Goal: Task Accomplishment & Management: Manage account settings

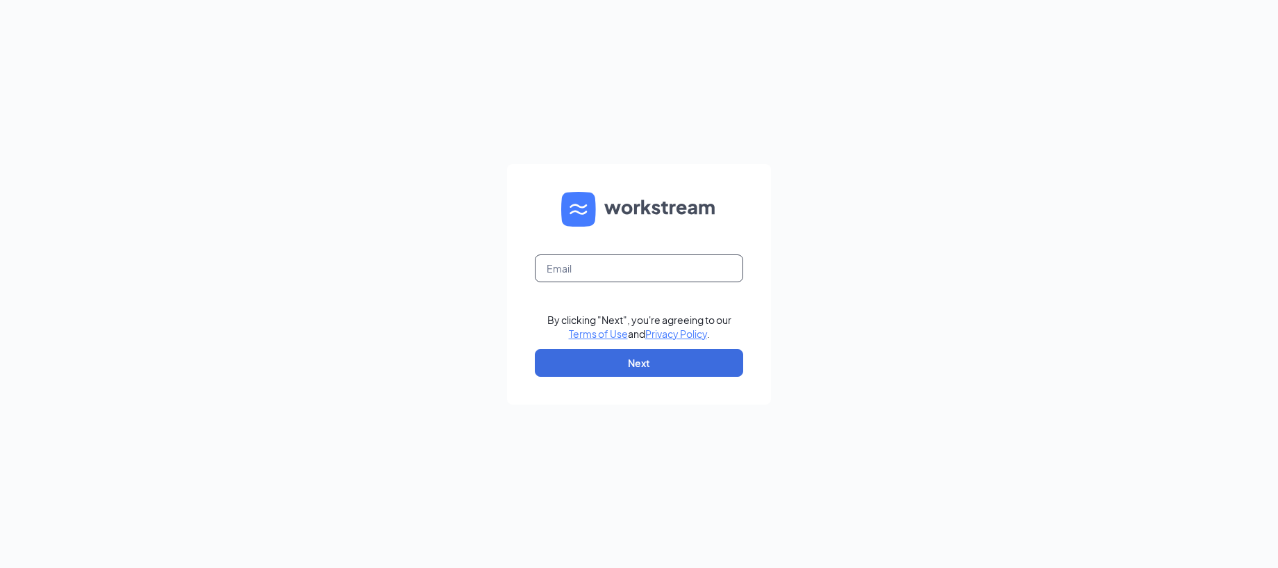
click at [582, 265] on input "text" at bounding box center [639, 268] width 208 height 28
type input "[EMAIL_ADDRESS][DOMAIN_NAME]"
click at [623, 358] on button "Next" at bounding box center [639, 363] width 208 height 28
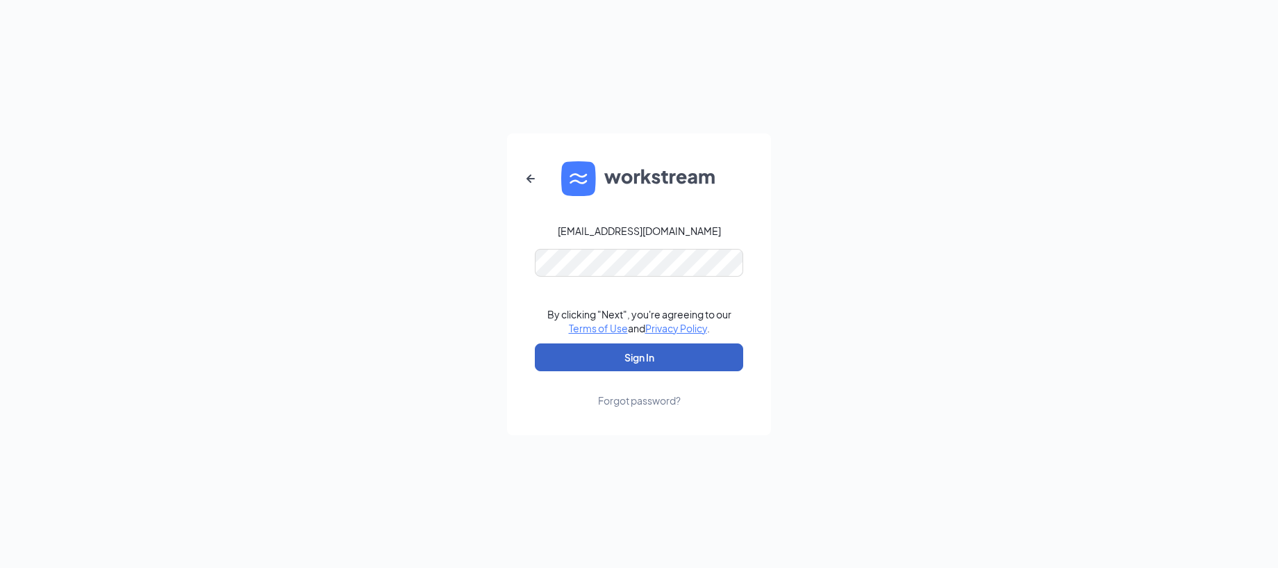
click at [611, 351] on button "Sign In" at bounding box center [639, 357] width 208 height 28
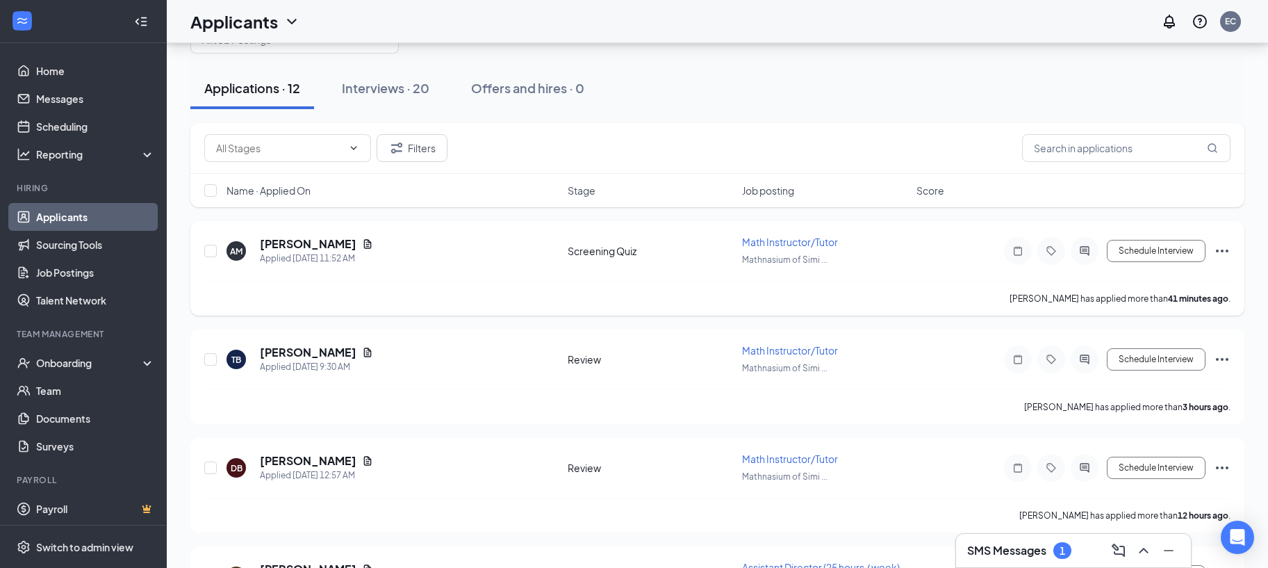
scroll to position [46, 0]
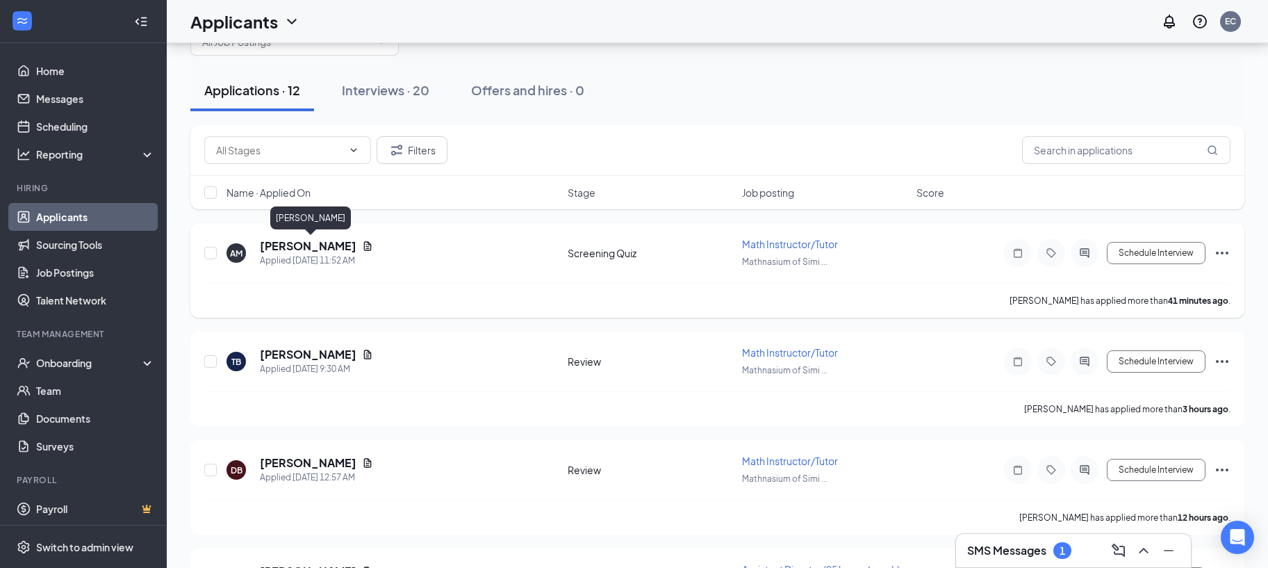
click at [304, 246] on h5 "[PERSON_NAME]" at bounding box center [308, 245] width 97 height 15
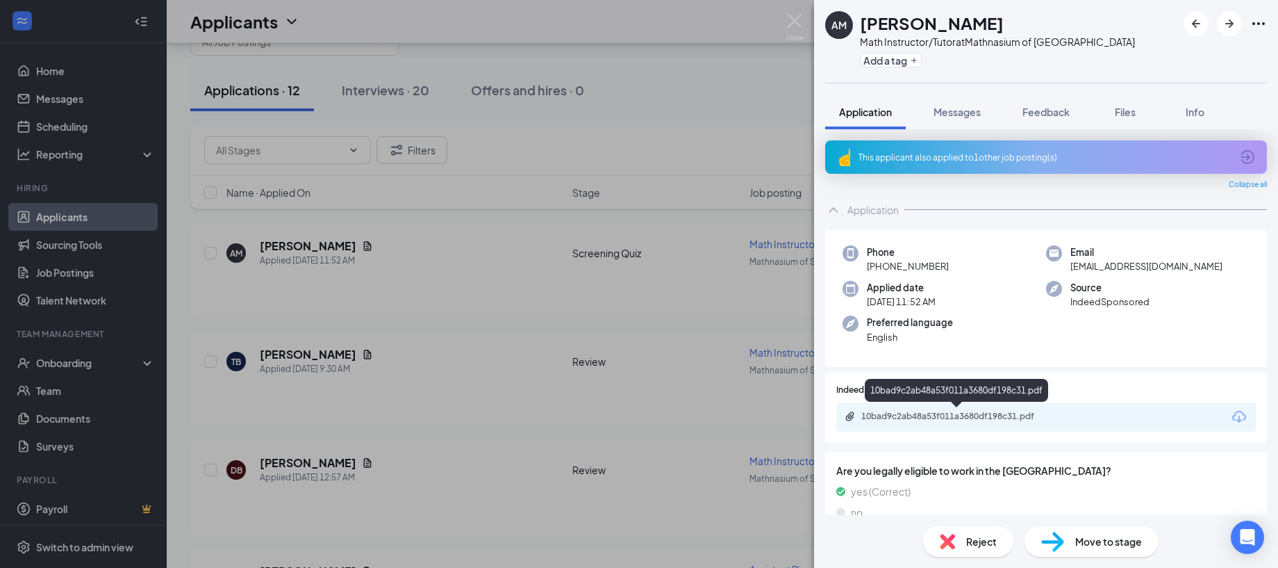
click at [971, 419] on div "10bad9c2ab48a53f011a3680df198c31.pdf" at bounding box center [958, 416] width 194 height 11
click at [947, 114] on span "Messages" at bounding box center [957, 112] width 47 height 13
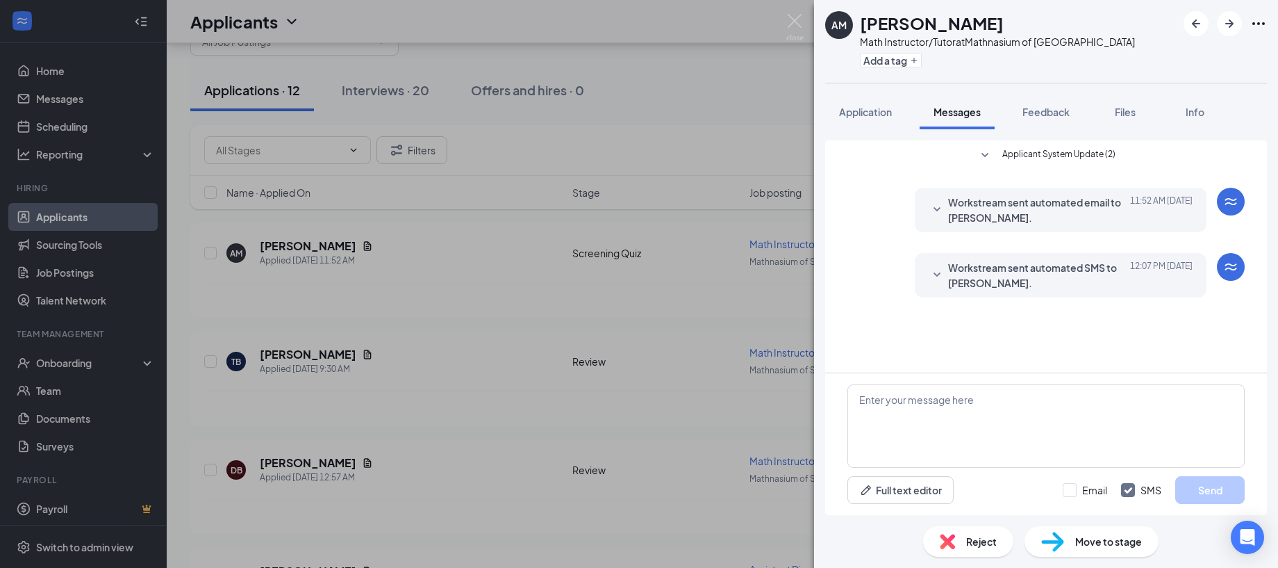
click at [711, 205] on div "AM ASHLEY MANNARINO Math Instructor/Tutor at Mathnasium of Simi Hills Add a tag…" at bounding box center [639, 284] width 1278 height 568
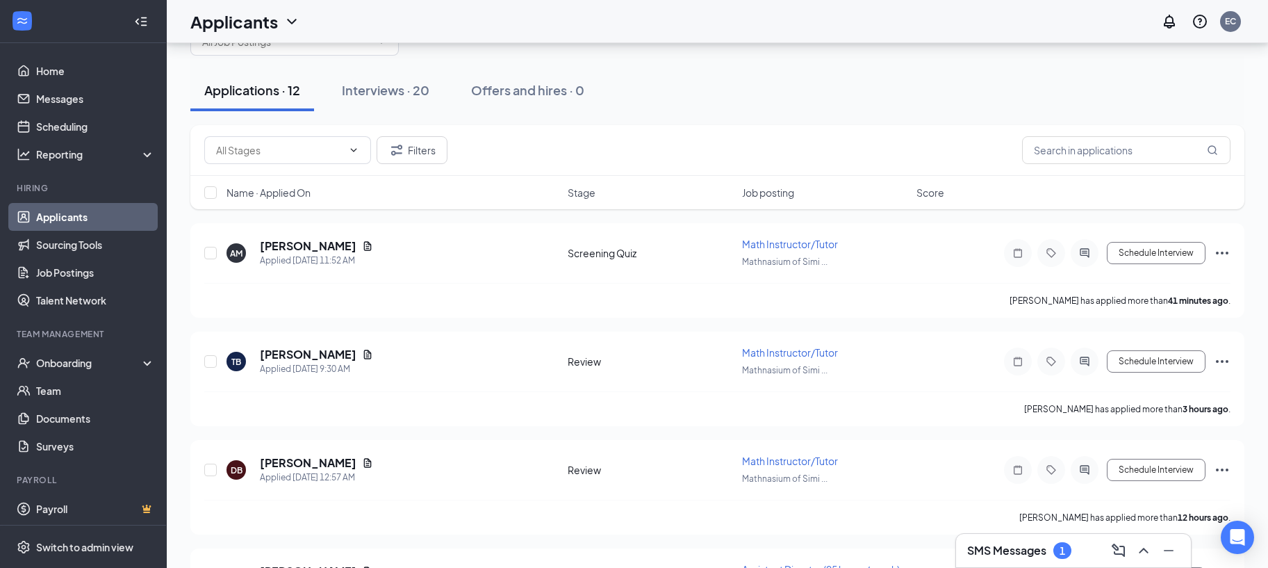
click at [1002, 552] on h3 "SMS Messages" at bounding box center [1006, 549] width 79 height 15
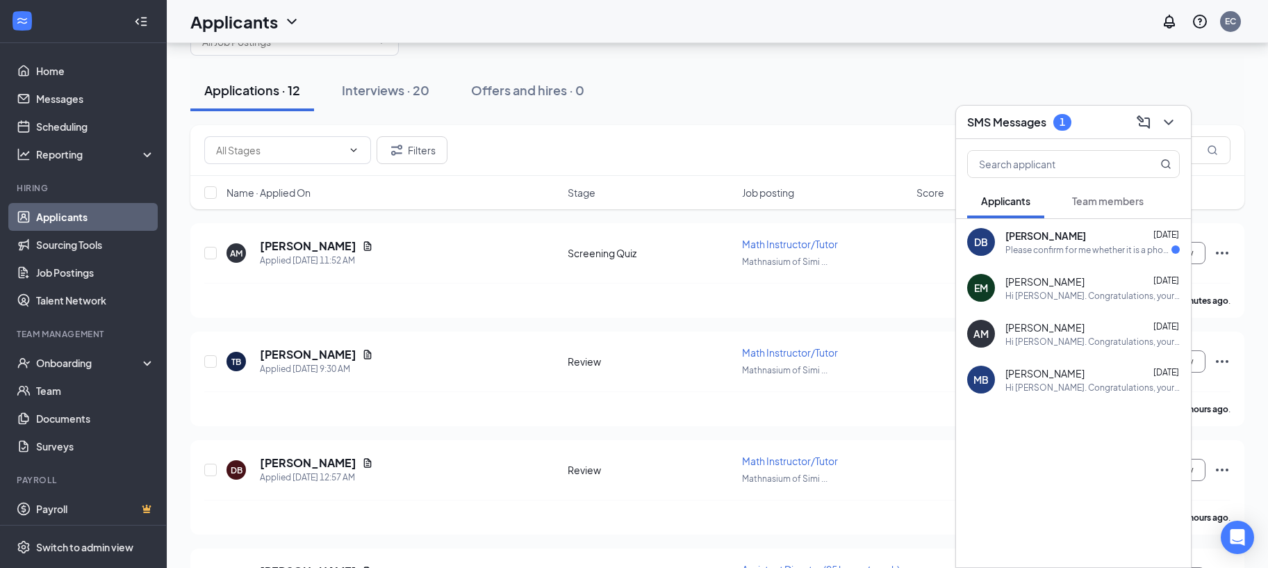
click at [1022, 233] on span "Don Brosseau" at bounding box center [1045, 236] width 81 height 14
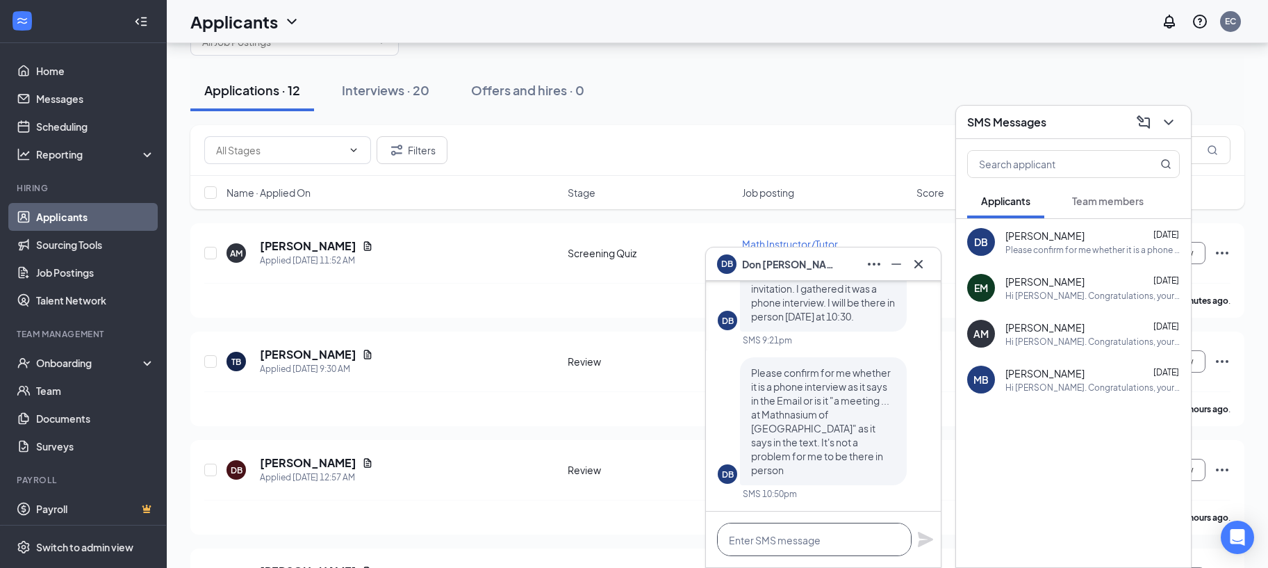
click at [771, 536] on textarea at bounding box center [814, 538] width 194 height 33
type textarea "H"
type textarea "1"
type textarea "h"
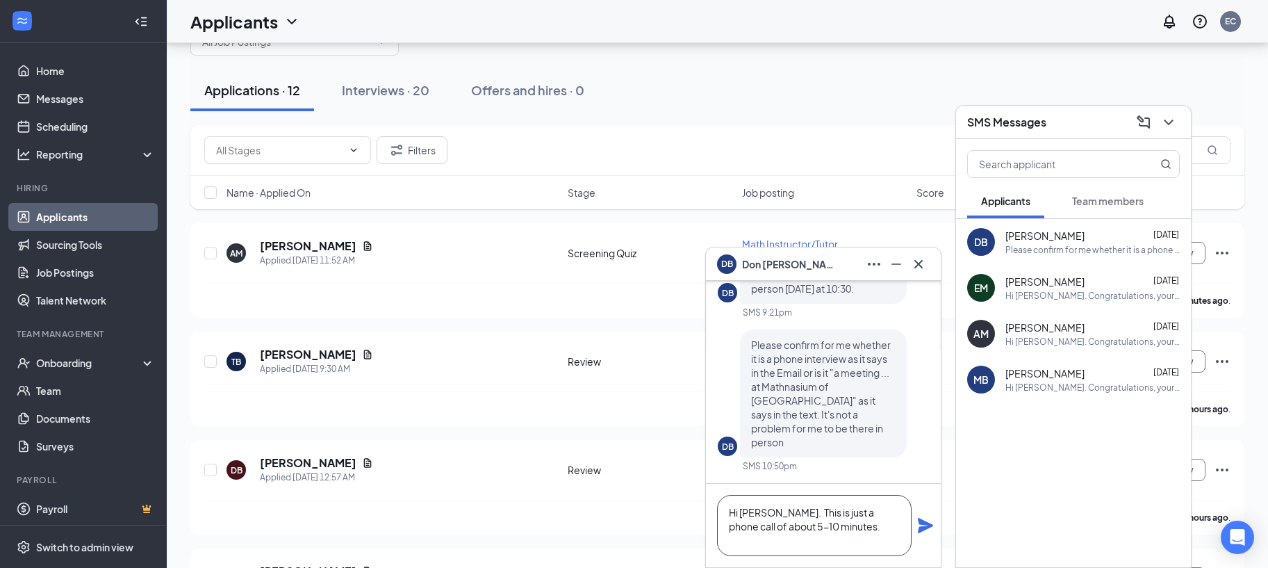
type textarea "Hi Don. This is just a phone call of about 5-10 minutes."
click at [922, 522] on icon "Plane" at bounding box center [925, 524] width 15 height 15
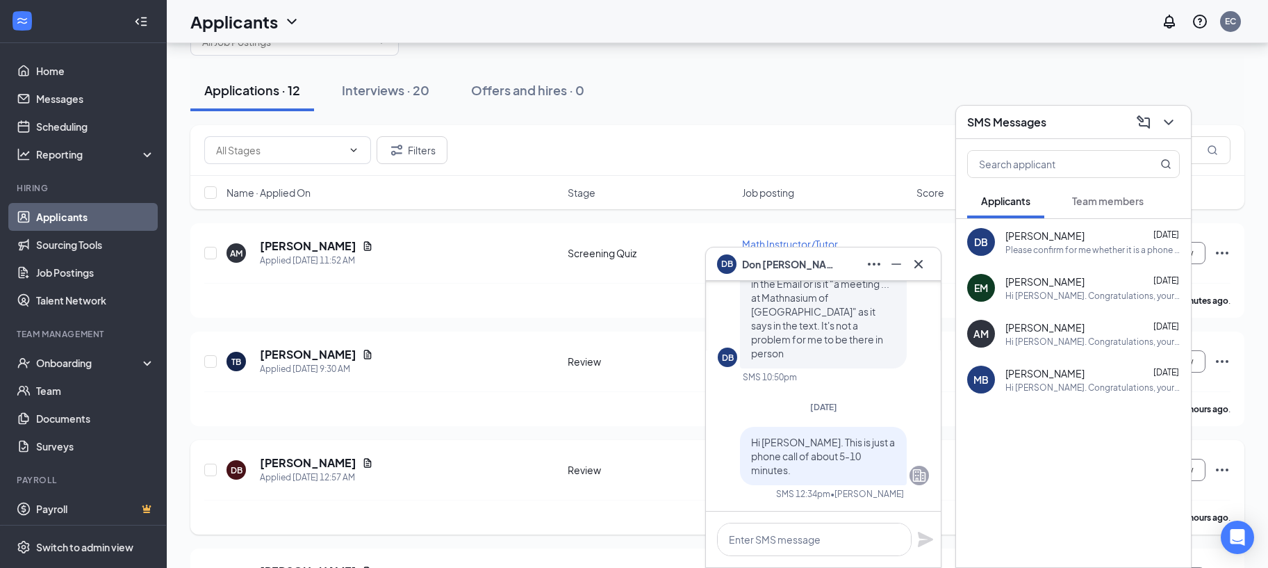
scroll to position [0, 0]
click at [920, 258] on icon "Cross" at bounding box center [918, 264] width 17 height 17
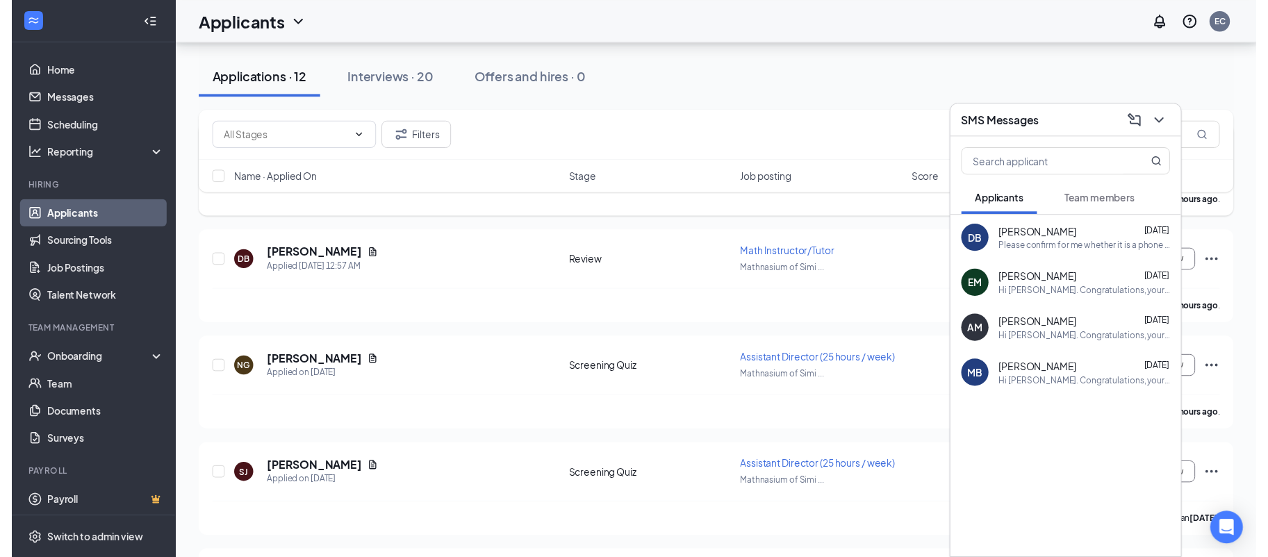
scroll to position [253, 0]
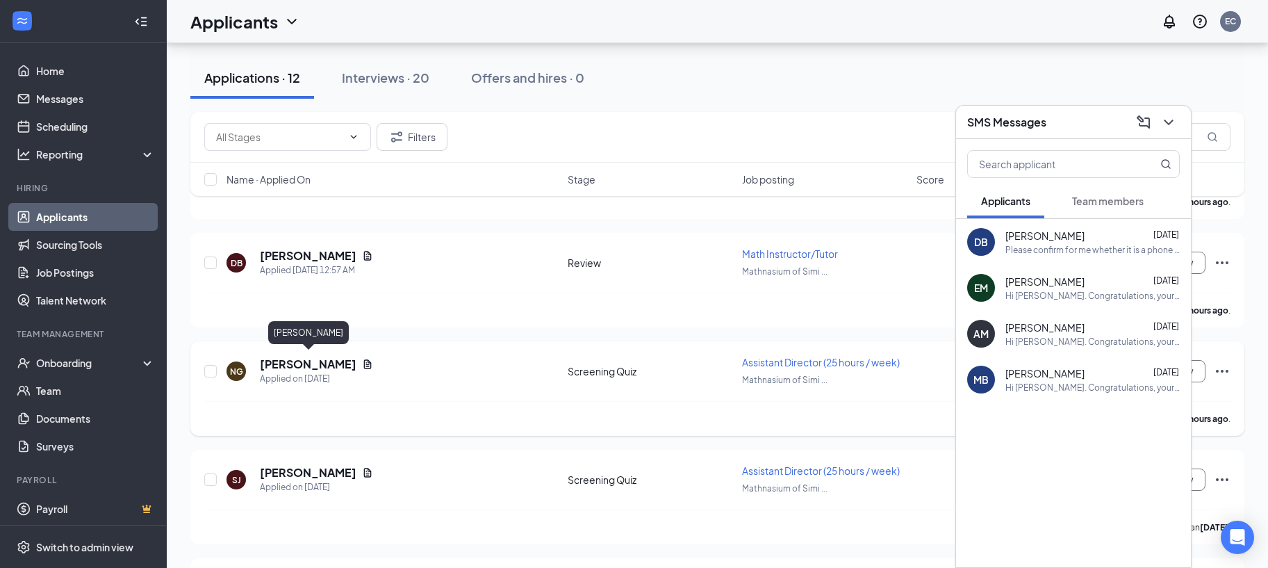
click at [288, 361] on h5 "Nicholas Gutierrez" at bounding box center [308, 363] width 97 height 15
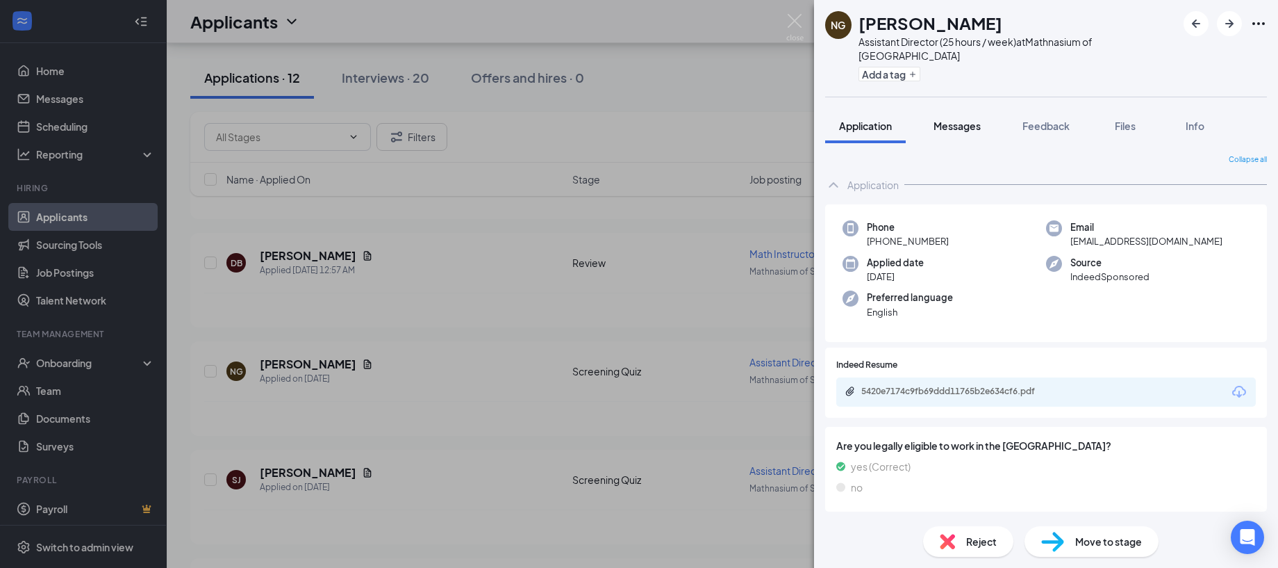
click at [957, 108] on button "Messages" at bounding box center [957, 125] width 75 height 35
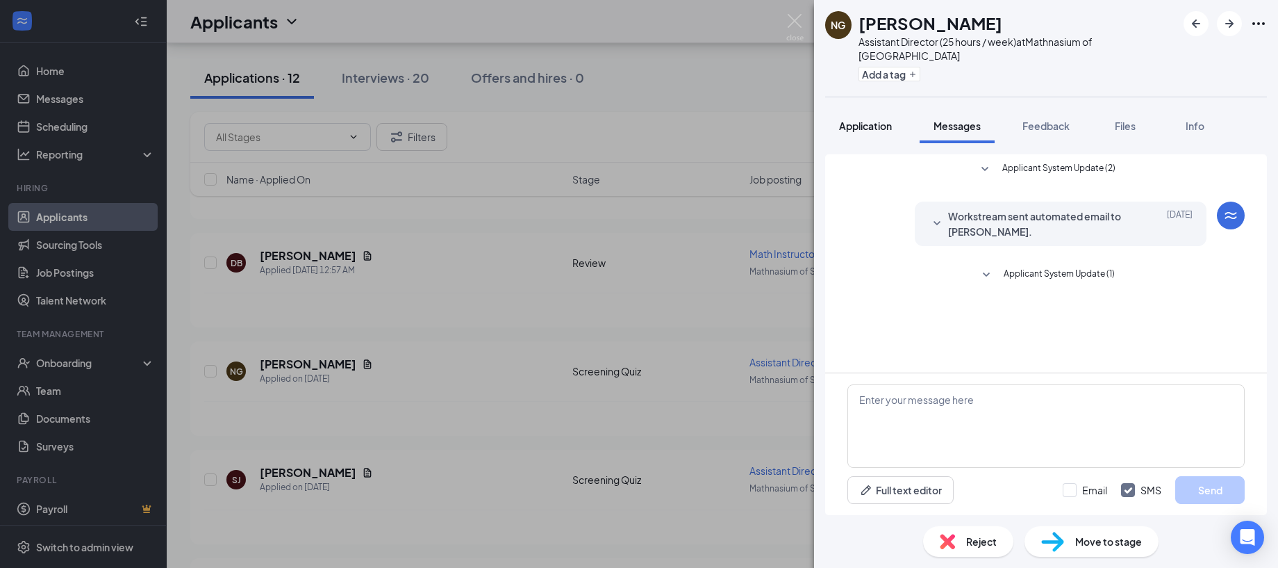
click at [854, 119] on span "Application" at bounding box center [865, 125] width 53 height 13
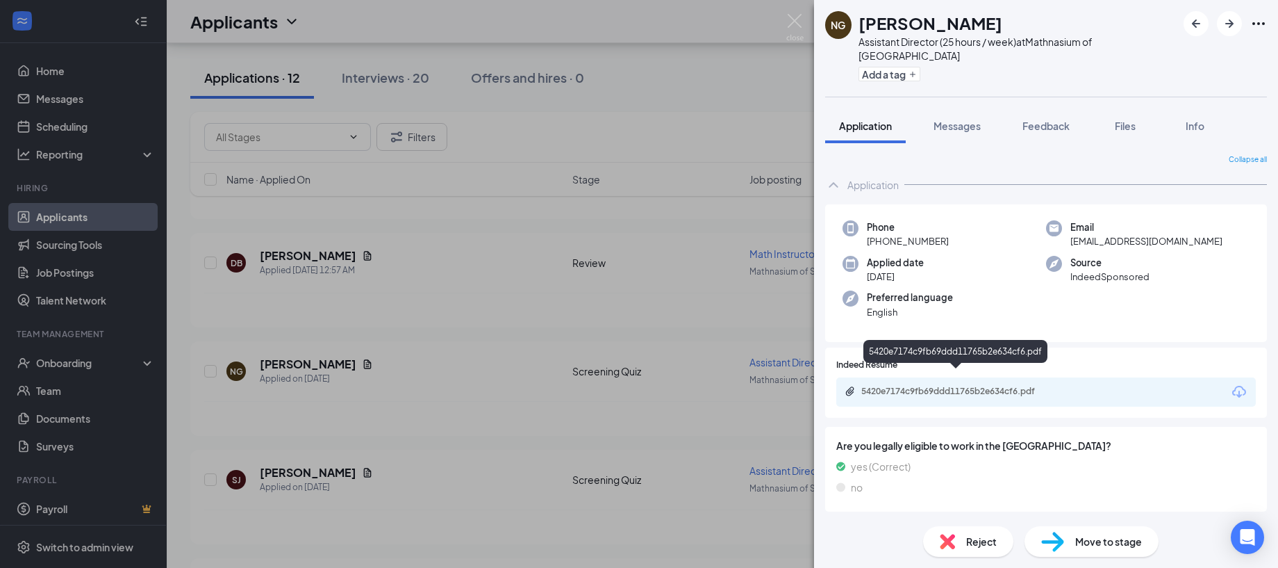
click at [921, 386] on div "5420e7174c9fb69ddd11765b2e634cf6.pdf" at bounding box center [958, 391] width 194 height 11
click at [627, 334] on div "NG Nicholas Gutierrez Assistant Director (25 hours / week) at Mathnasium of Sim…" at bounding box center [639, 284] width 1278 height 568
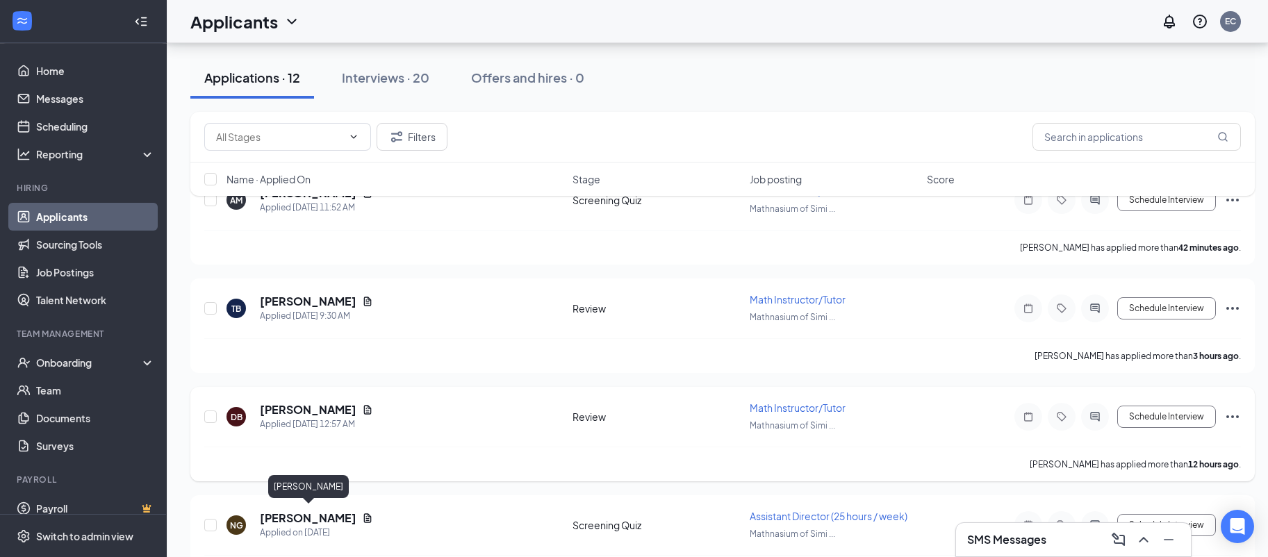
scroll to position [98, 7]
click at [283, 409] on h5 "Dylan Burlew" at bounding box center [308, 410] width 97 height 15
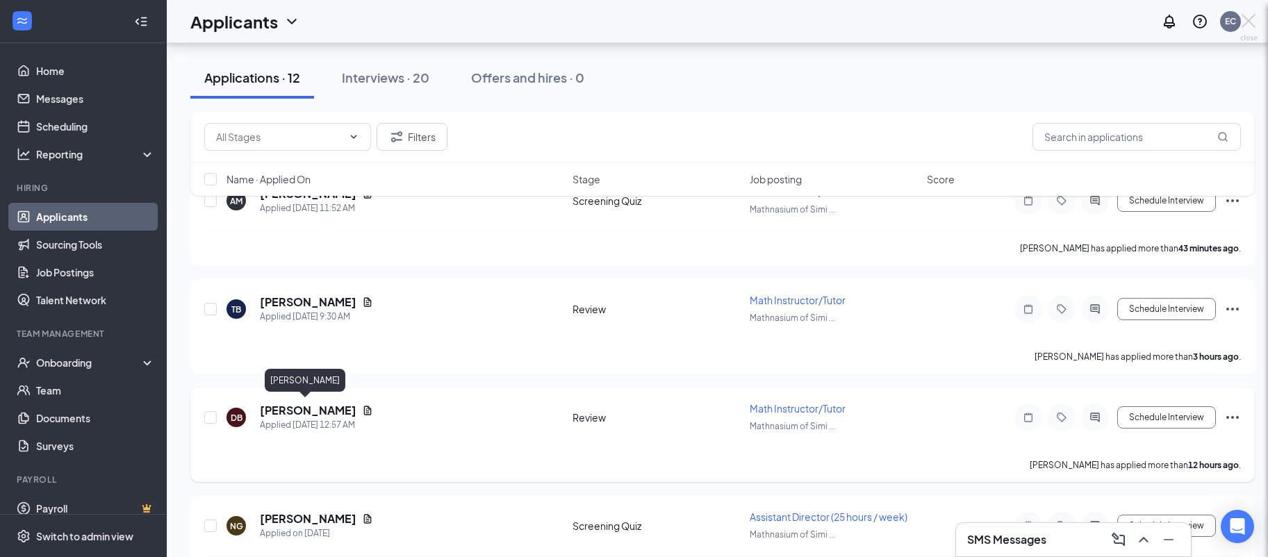
scroll to position [98, 0]
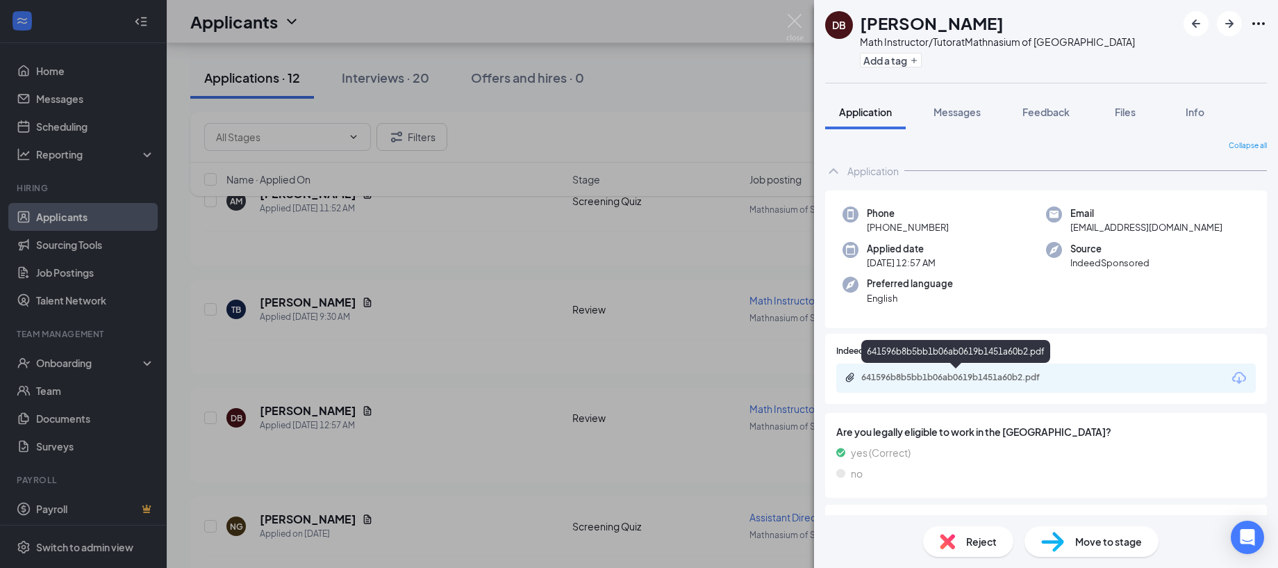
click at [940, 376] on div "641596b8b5bb1b06ab0619b1451a60b2.pdf" at bounding box center [958, 377] width 194 height 11
click at [422, 263] on div "DB Dylan Burlew Math Instructor/Tutor at Mathnasium of Simi Hills Add a tag App…" at bounding box center [639, 284] width 1278 height 568
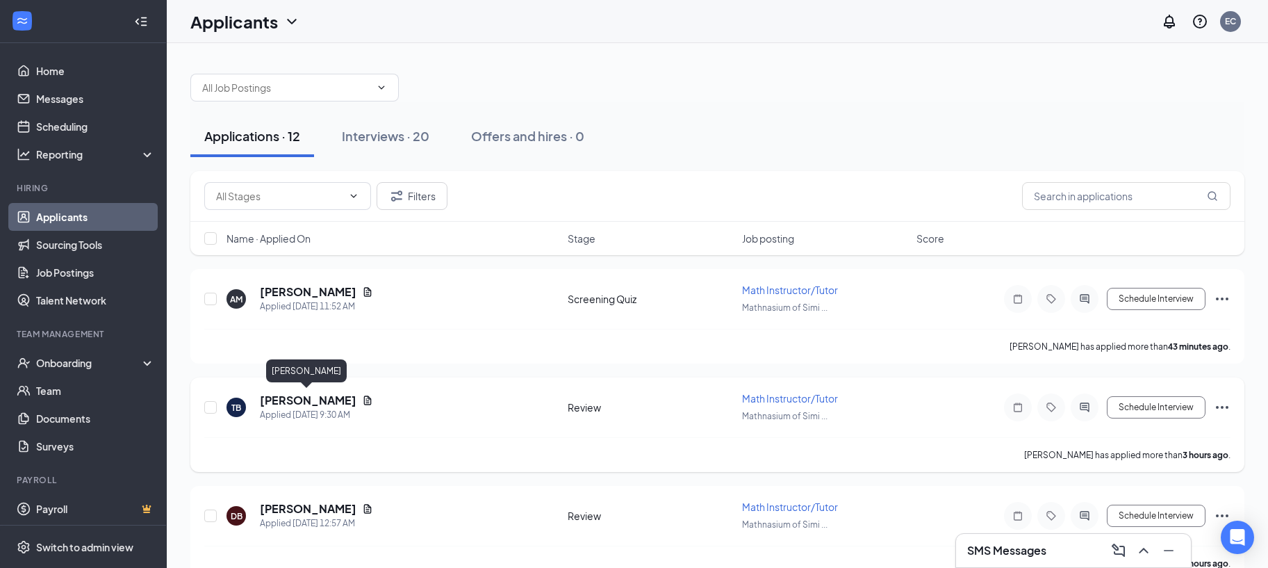
click at [296, 405] on h5 "Taleen Babanian" at bounding box center [308, 399] width 97 height 15
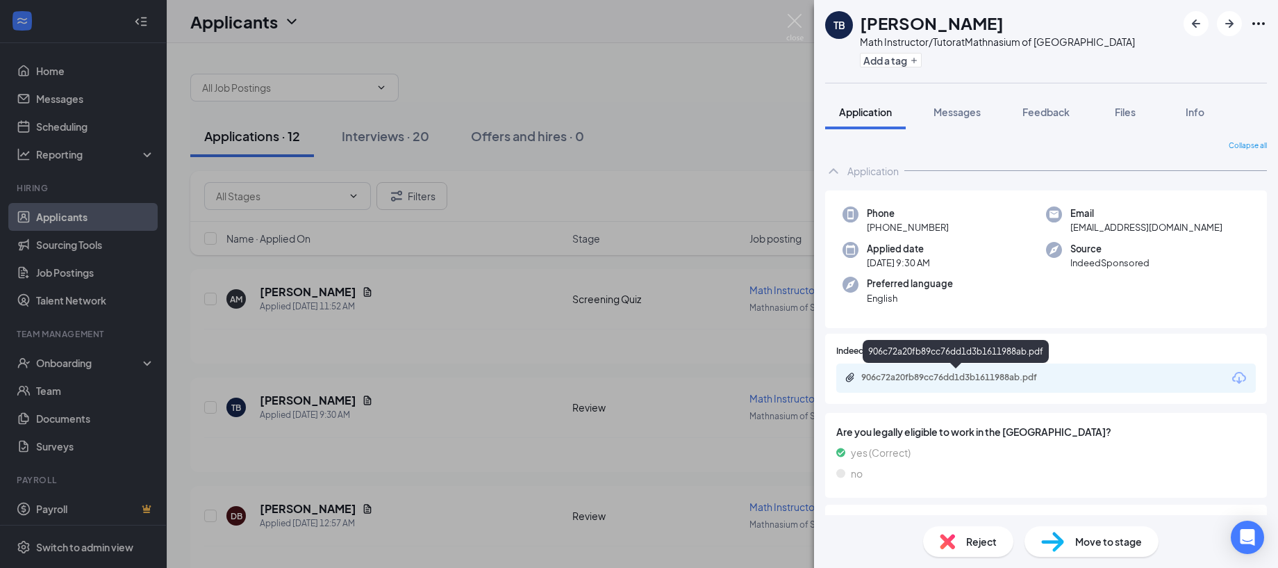
click at [937, 379] on div "906c72a20fb89cc76dd1d3b1611988ab.pdf" at bounding box center [958, 377] width 194 height 11
click at [523, 327] on div "TB Taleen Babanian Math Instructor/Tutor at Mathnasium of Simi Hills Add a tag …" at bounding box center [639, 284] width 1278 height 568
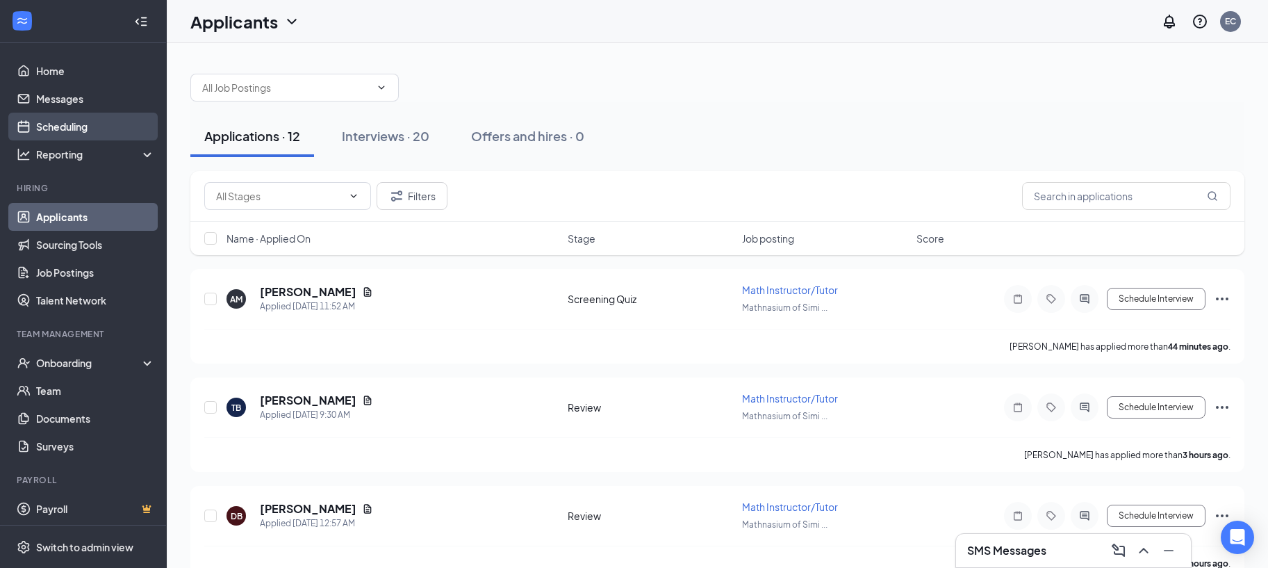
click at [62, 117] on link "Scheduling" at bounding box center [95, 127] width 119 height 28
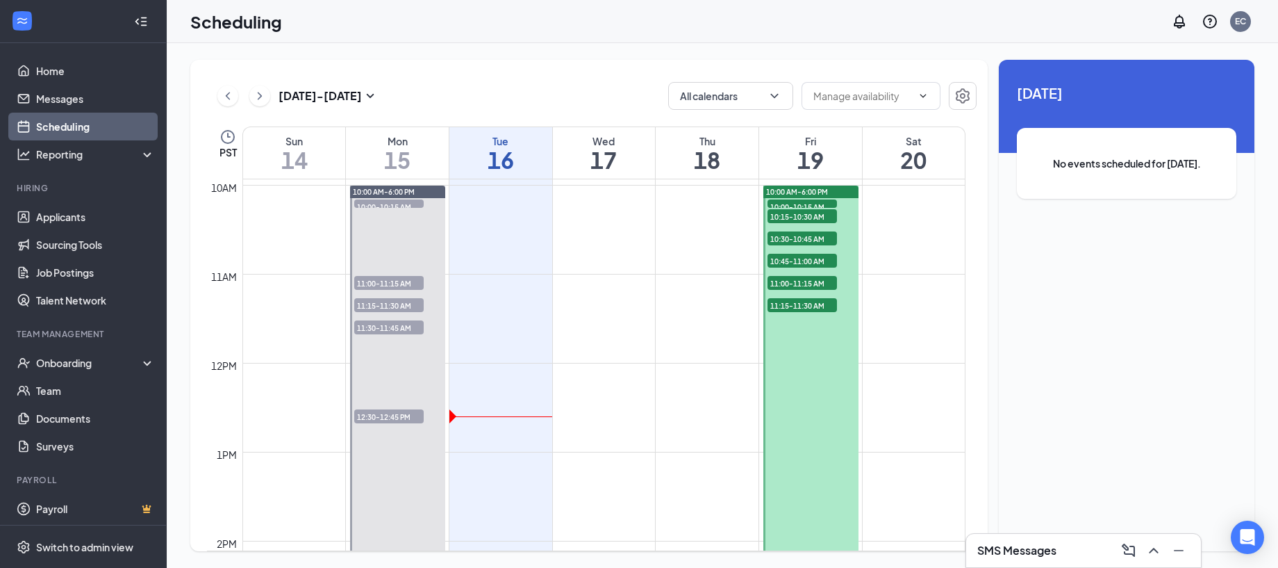
scroll to position [884, 0]
click at [797, 199] on span "10:00-10:15 AM" at bounding box center [802, 206] width 69 height 14
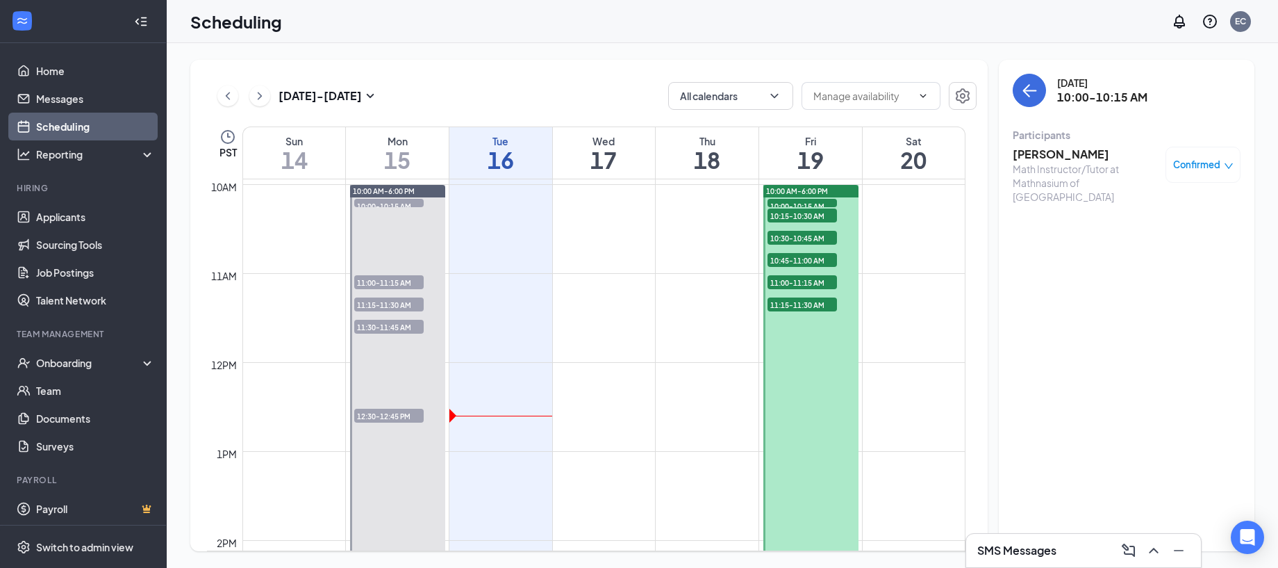
click at [797, 213] on span "10:15-10:30 AM" at bounding box center [802, 215] width 69 height 14
click at [790, 238] on span "10:30-10:45 AM" at bounding box center [802, 238] width 69 height 14
click at [788, 258] on span "10:45-11:00 AM" at bounding box center [802, 260] width 69 height 14
click at [781, 281] on span "11:00-11:15 AM" at bounding box center [802, 282] width 69 height 14
click at [793, 307] on span "11:15-11:30 AM" at bounding box center [802, 304] width 69 height 14
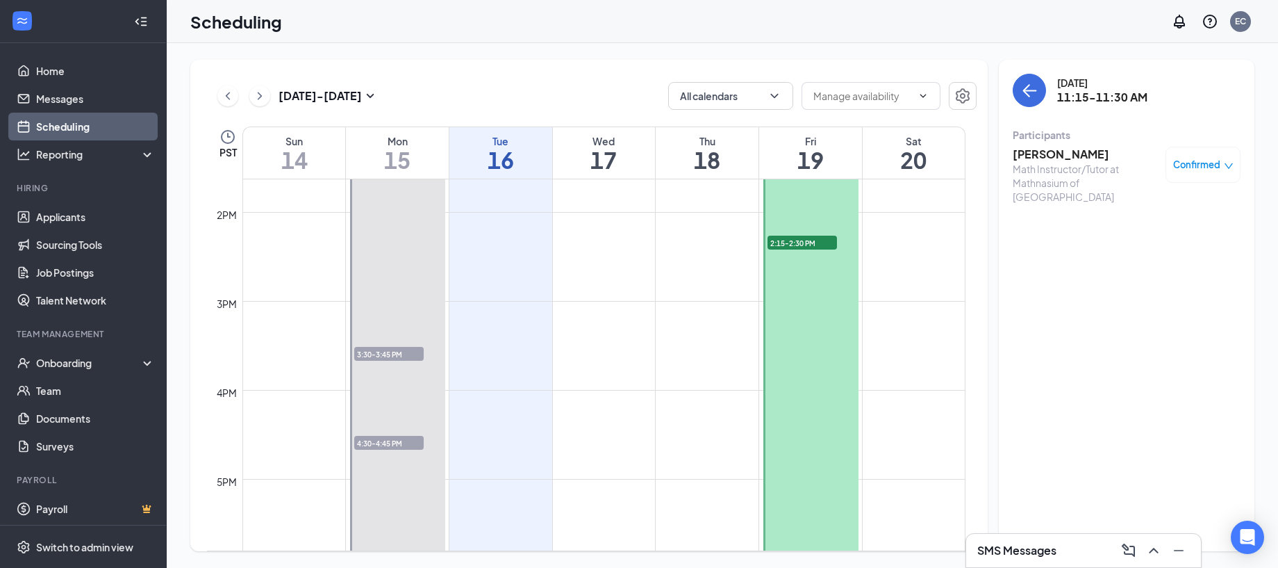
scroll to position [1228, 0]
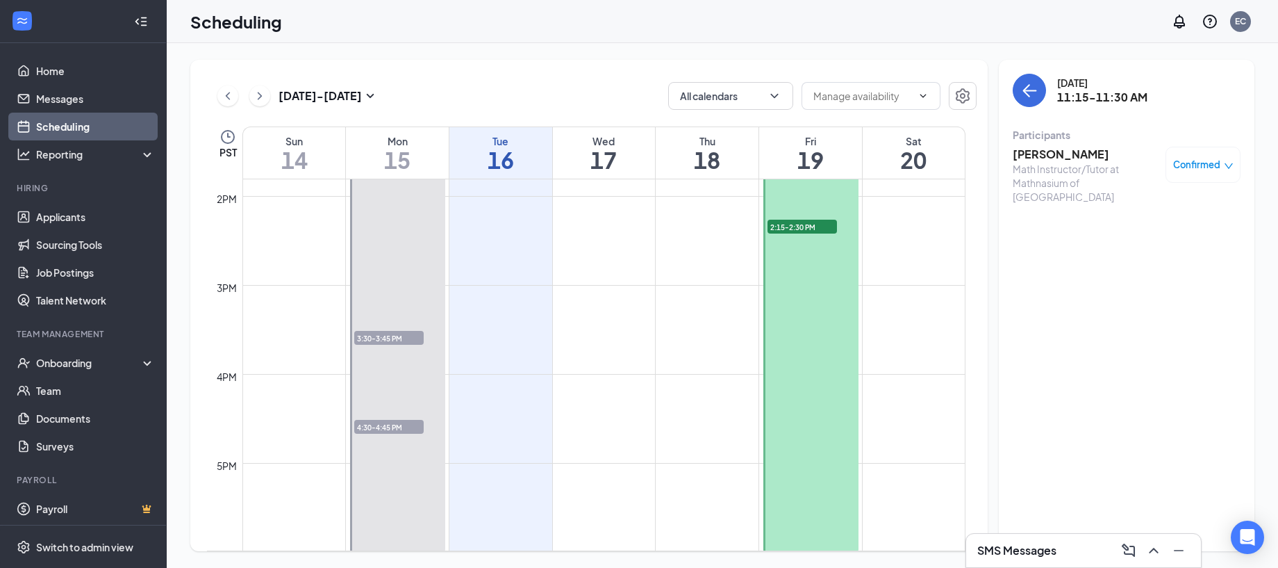
click at [790, 226] on span "2:15-2:30 PM" at bounding box center [802, 226] width 69 height 14
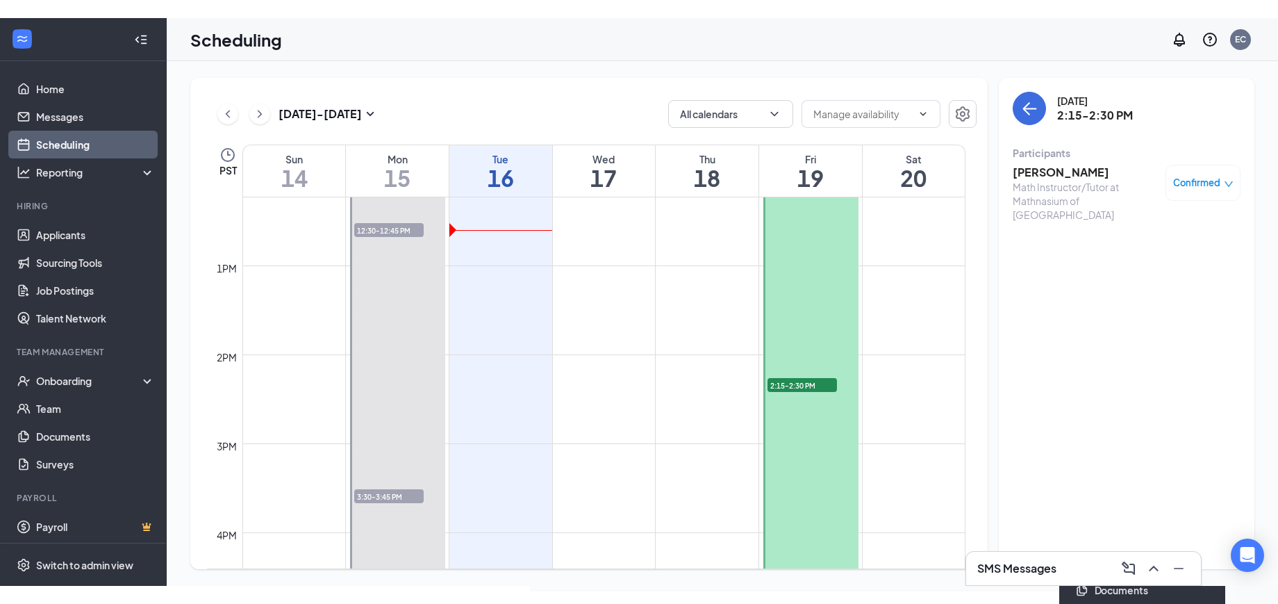
scroll to position [1060, 0]
